Goal: Task Accomplishment & Management: Use online tool/utility

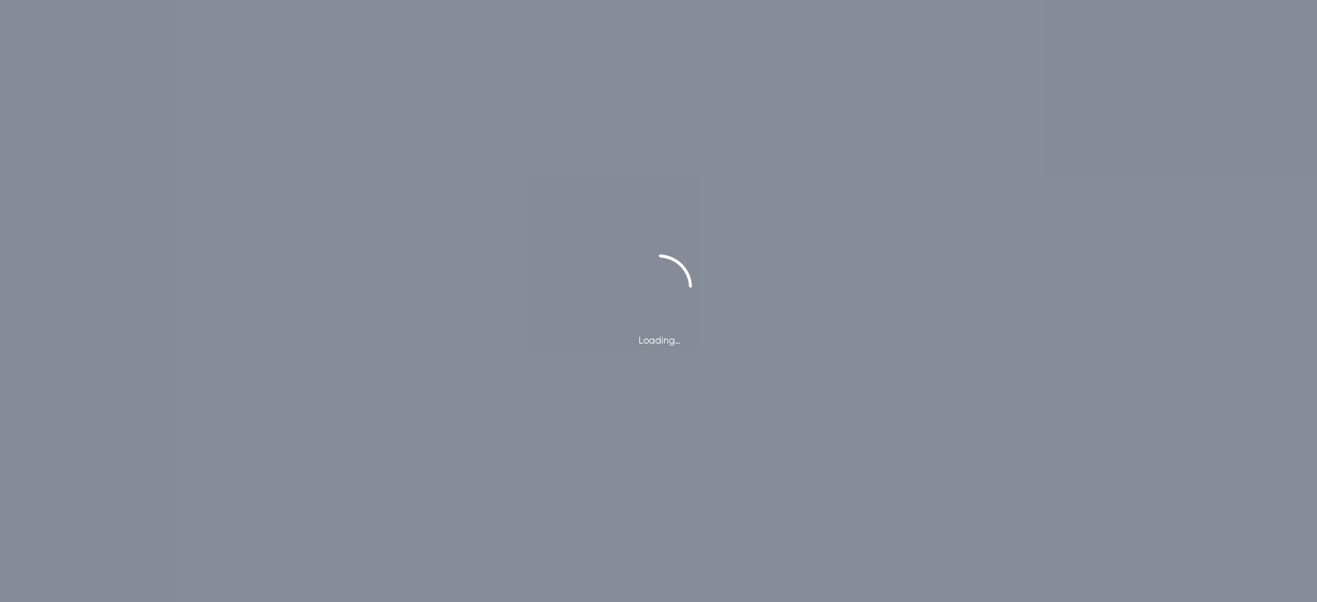
click at [80, 249] on div "Loading…" at bounding box center [658, 301] width 1317 height 602
